Goal: Information Seeking & Learning: Find specific fact

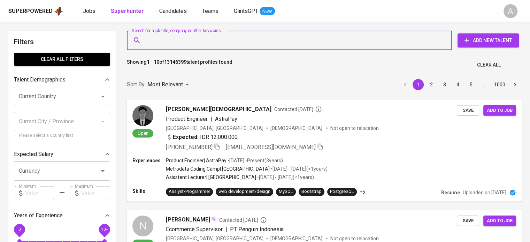
click at [168, 45] on input "Search for a job title, company or other keywords" at bounding box center [291, 40] width 294 height 13
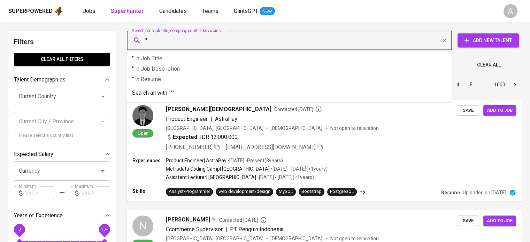
paste input "rus [PERSON_NAME]"
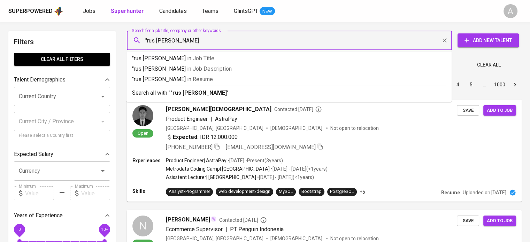
type input ""rus [PERSON_NAME]""
click at [178, 90] on b ""rus [PERSON_NAME]"" at bounding box center [199, 93] width 59 height 7
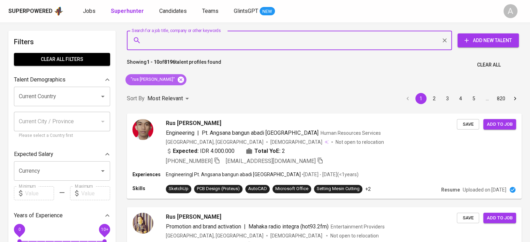
click at [178, 80] on icon at bounding box center [181, 79] width 6 height 6
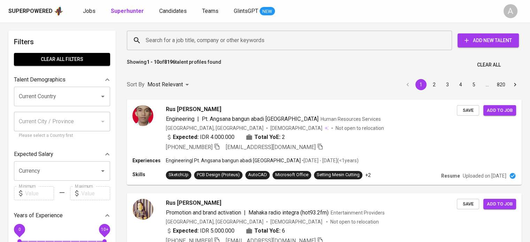
click at [240, 40] on input "Search for a job title, company or other keywords" at bounding box center [291, 40] width 294 height 13
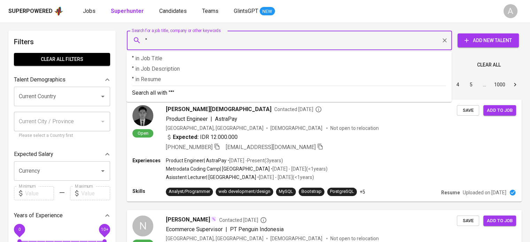
paste input "[EMAIL_ADDRESS][DOMAIN_NAME]"
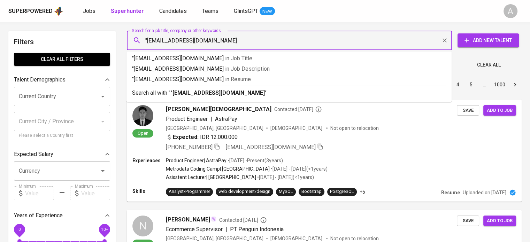
type input ""[EMAIL_ADDRESS][DOMAIN_NAME]""
click at [233, 92] on b ""[EMAIL_ADDRESS][DOMAIN_NAME]"" at bounding box center [218, 93] width 97 height 7
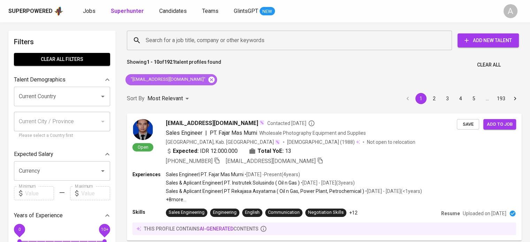
click at [208, 78] on icon at bounding box center [212, 80] width 8 height 8
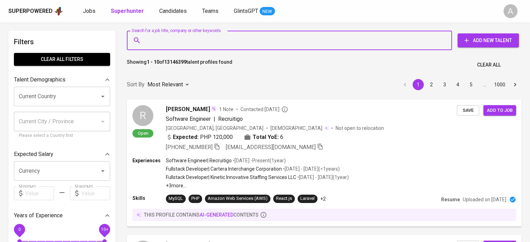
click at [203, 34] on input "Search for a job title, company or other keywords" at bounding box center [291, 40] width 294 height 13
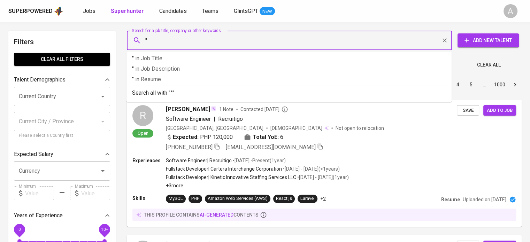
paste input "[EMAIL_ADDRESS][DOMAIN_NAME]"
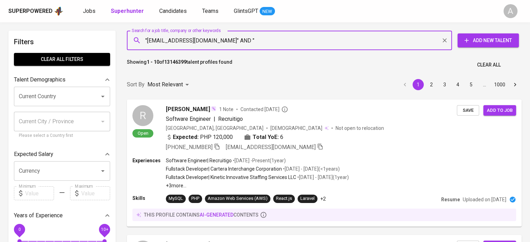
paste input "[PERSON_NAME]"
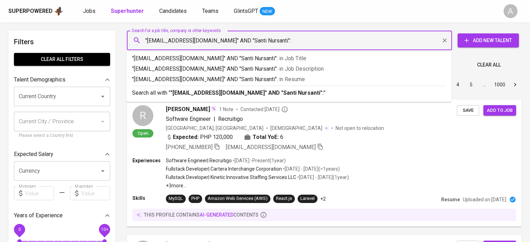
type input ""[EMAIL_ADDRESS][DOMAIN_NAME]" AND "Santi Nursanti""
click at [337, 94] on p "Search all with " "[EMAIL_ADDRESS][DOMAIN_NAME]" AND "Santi Nursanti" "" at bounding box center [289, 93] width 314 height 8
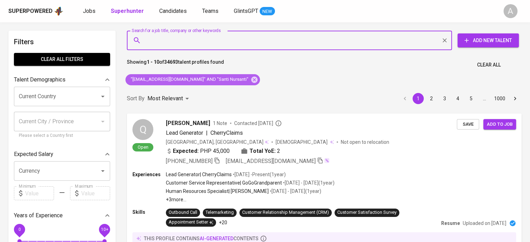
drag, startPoint x: 239, startPoint y: 79, endPoint x: 284, endPoint y: 3, distance: 88.2
click at [251, 79] on icon at bounding box center [255, 80] width 8 height 8
